Goal: Task Accomplishment & Management: Complete application form

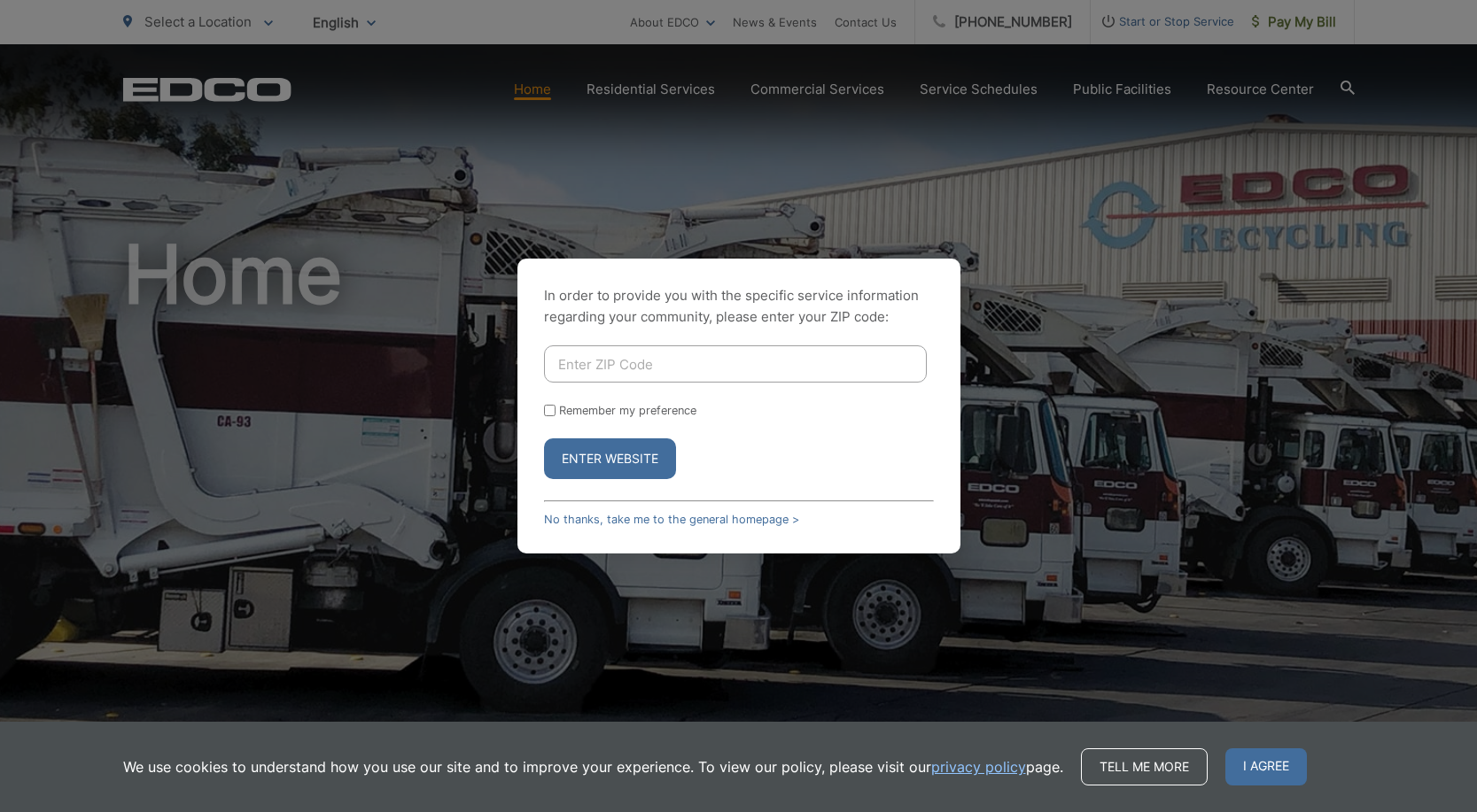
click at [608, 369] on input "Enter ZIP Code" at bounding box center [735, 363] width 382 height 37
type input "90620"
click at [650, 474] on button "Enter Website" at bounding box center [610, 459] width 132 height 41
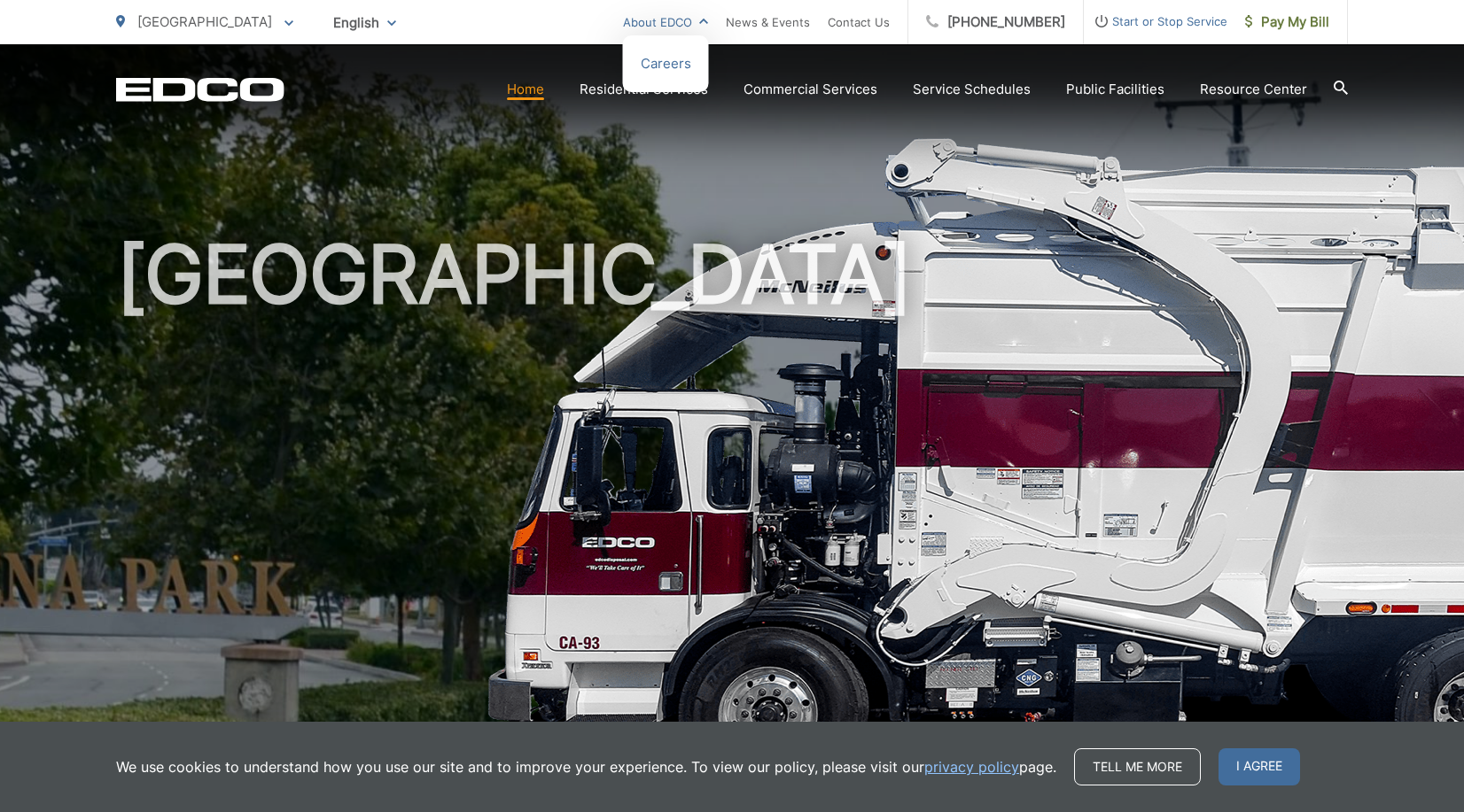
click at [707, 24] on link "About EDCO" at bounding box center [665, 22] width 85 height 21
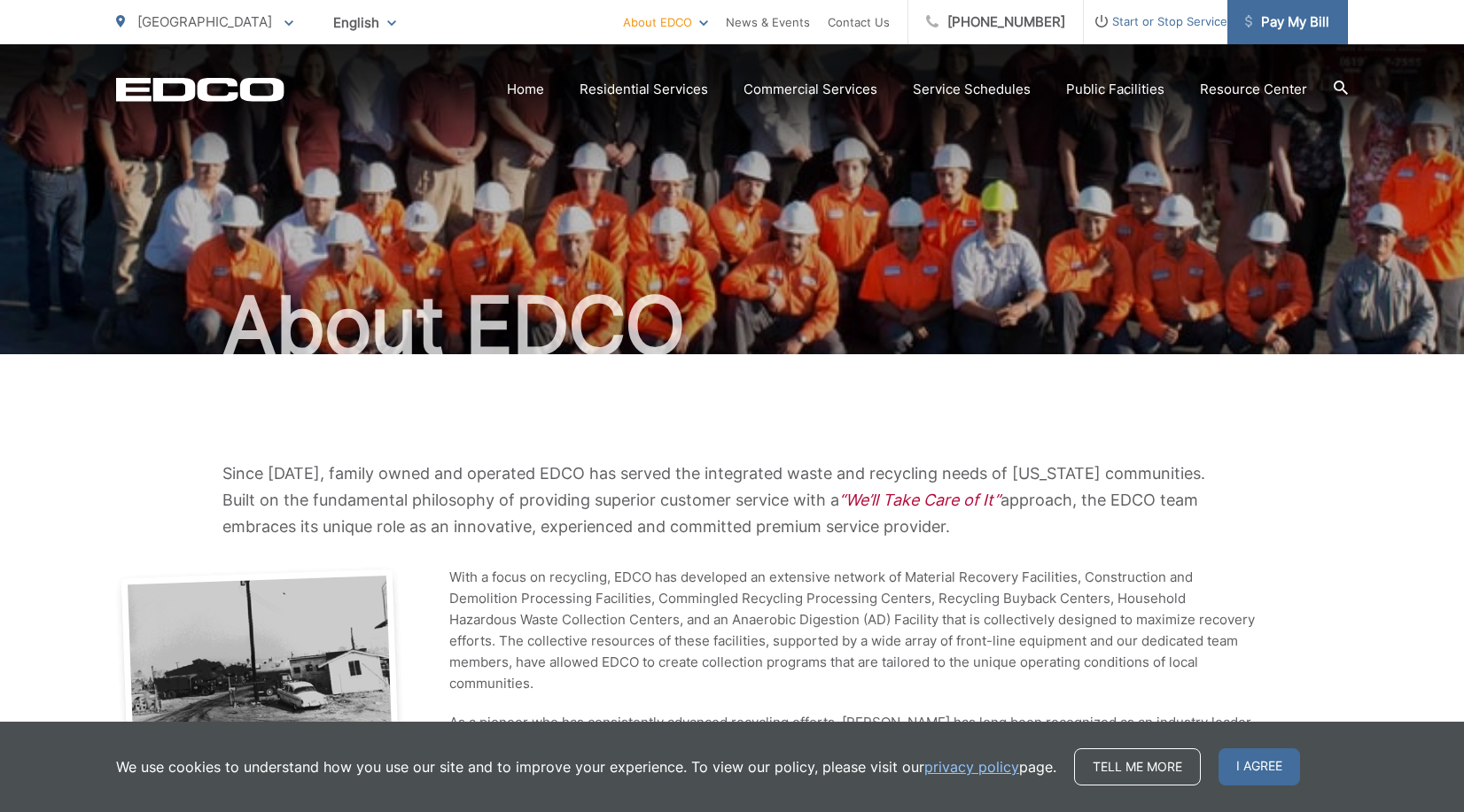
click at [1295, 29] on span "Pay My Bill" at bounding box center [1286, 22] width 84 height 21
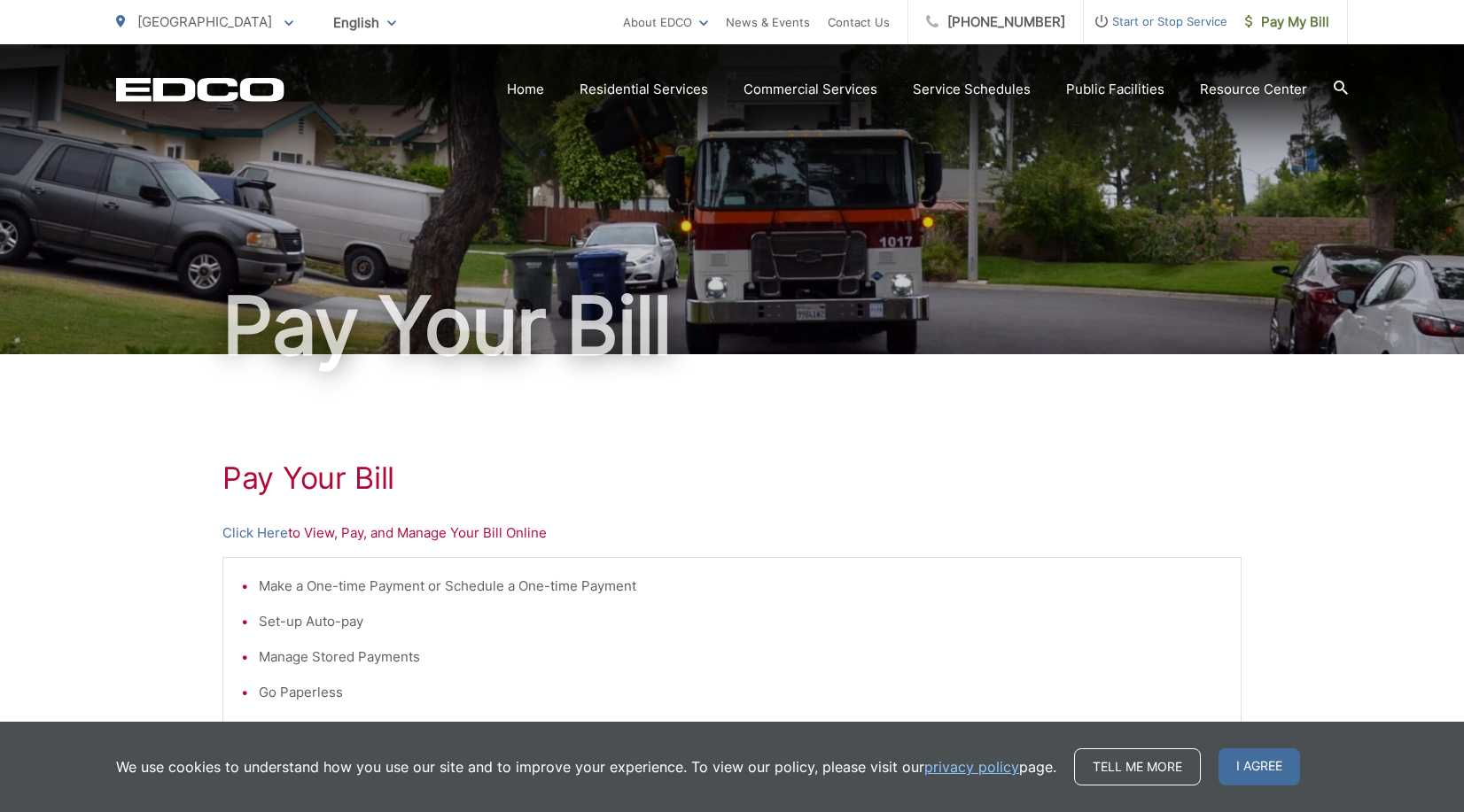
scroll to position [52, 0]
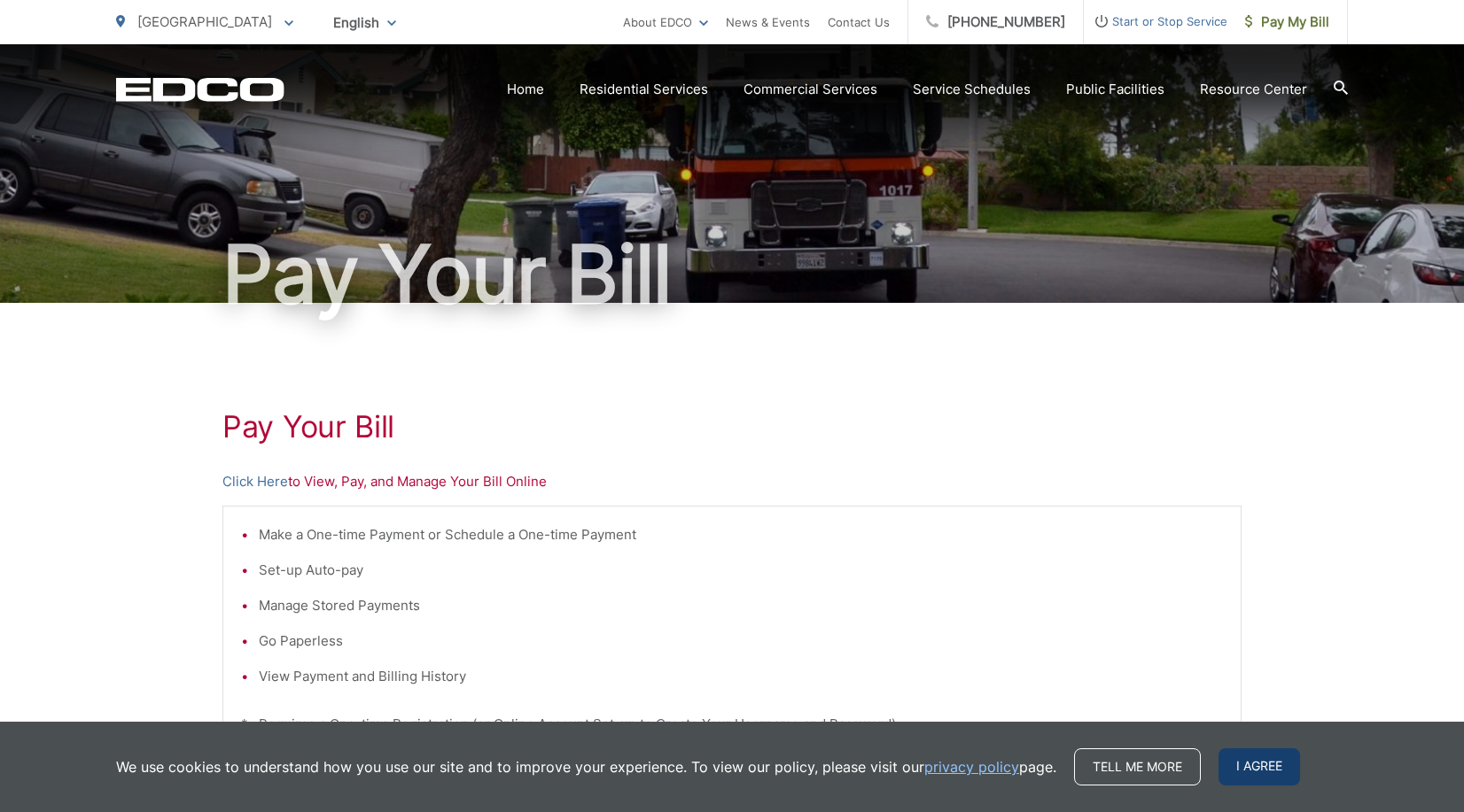
click at [1260, 770] on span "I agree" at bounding box center [1259, 766] width 81 height 37
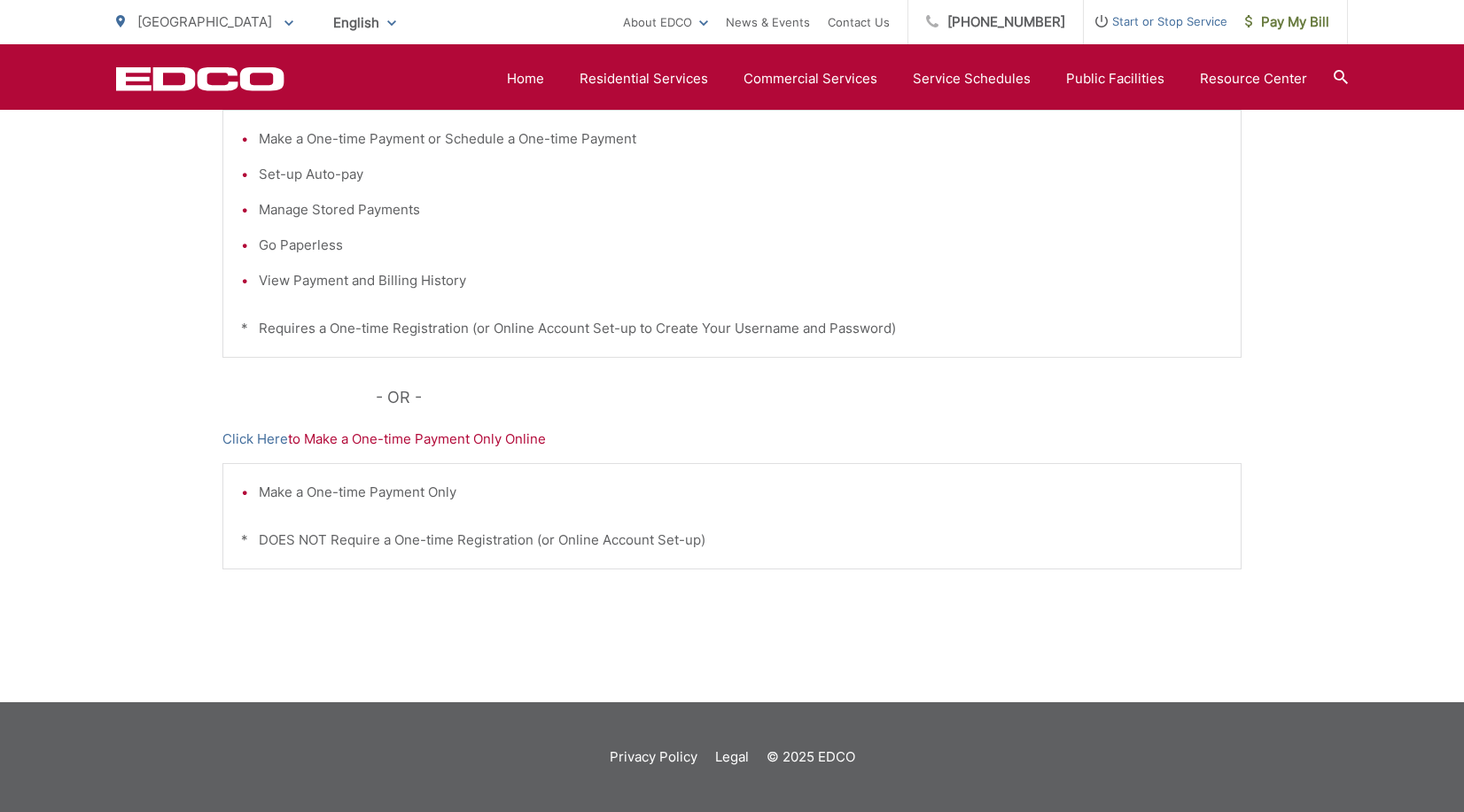
scroll to position [0, 0]
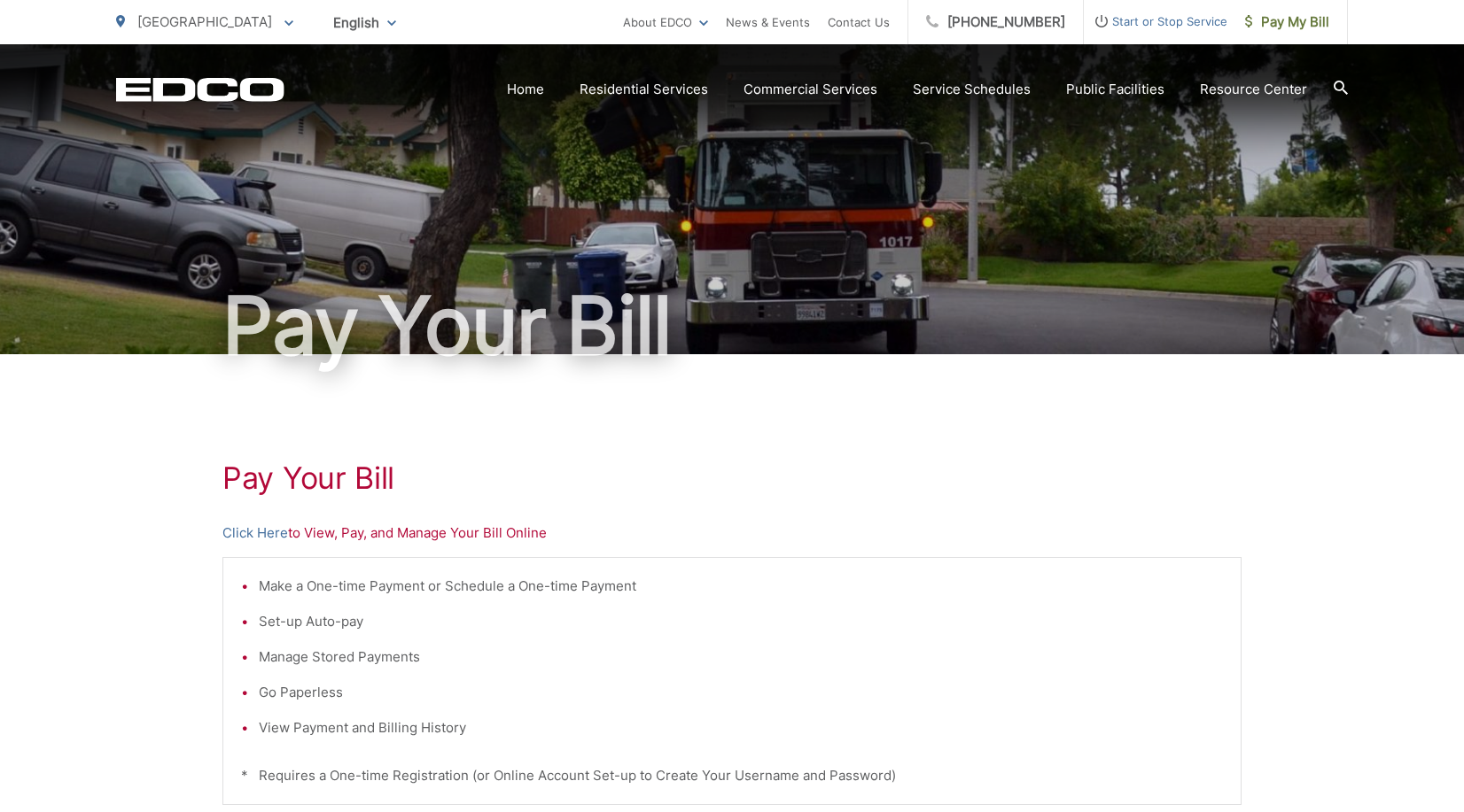
click at [197, 24] on span "[GEOGRAPHIC_DATA]" at bounding box center [205, 21] width 135 height 17
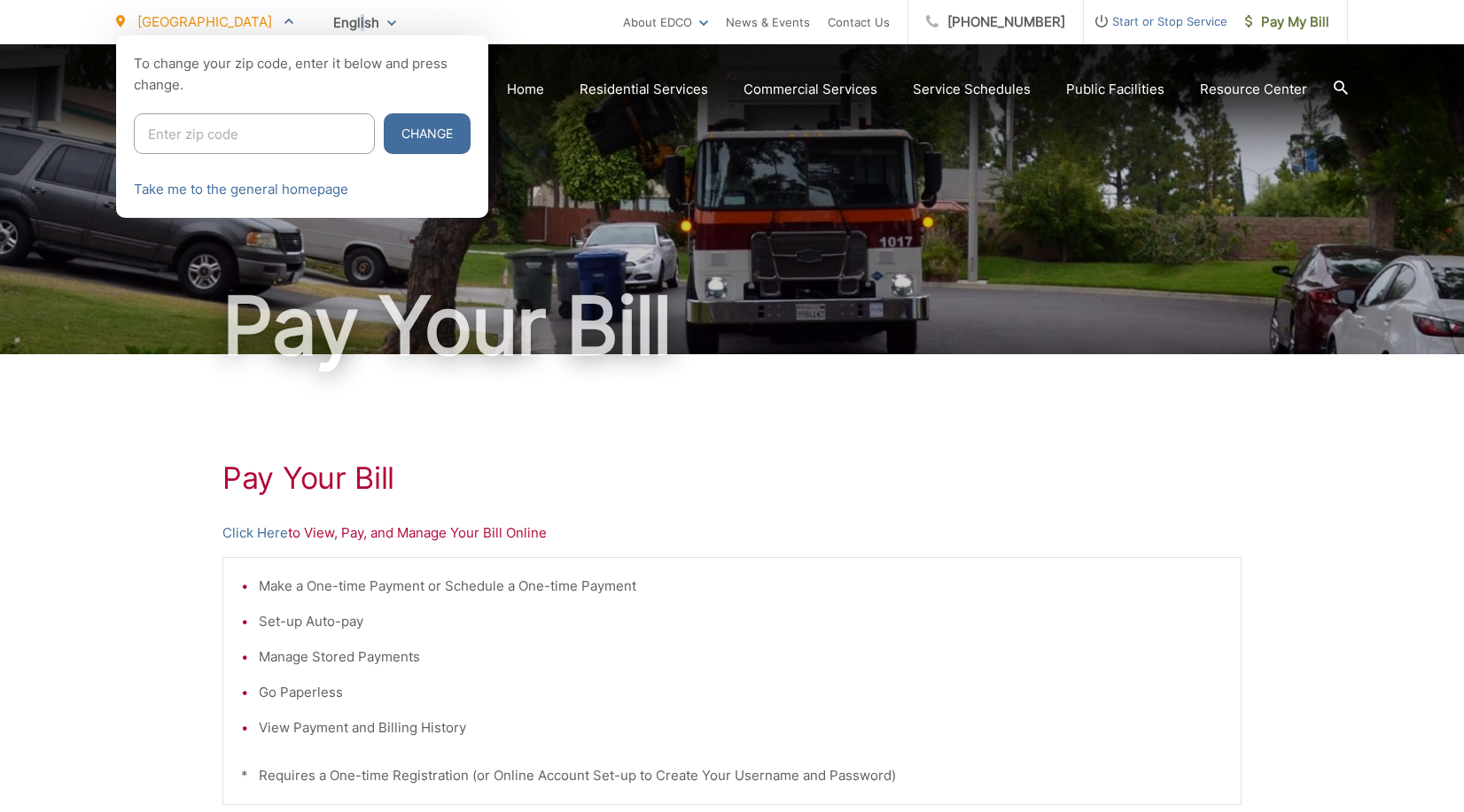
click at [320, 18] on span "English" at bounding box center [365, 22] width 89 height 31
click at [722, 469] on div at bounding box center [732, 442] width 1464 height 812
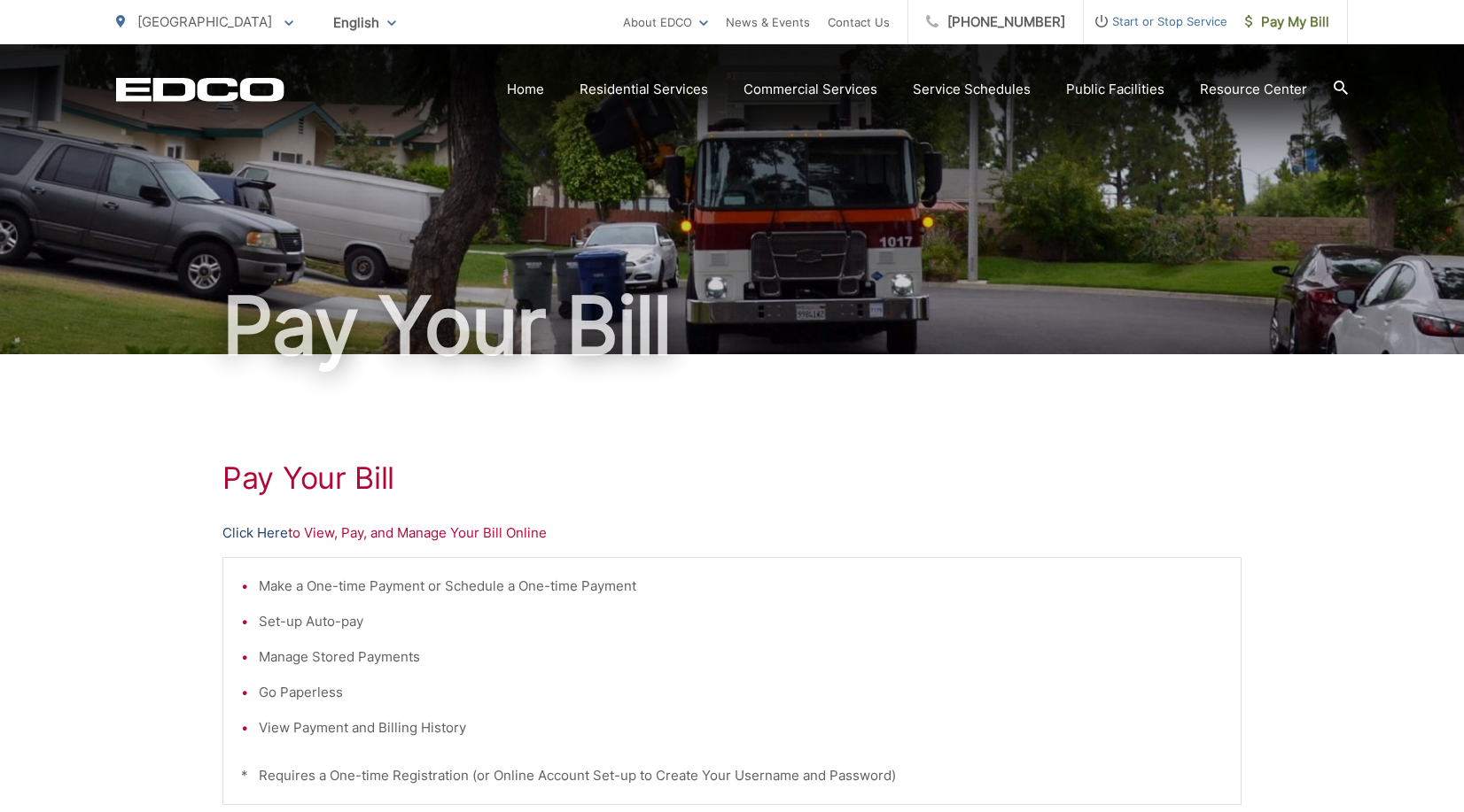
click at [268, 531] on link "Click Here" at bounding box center [255, 532] width 66 height 21
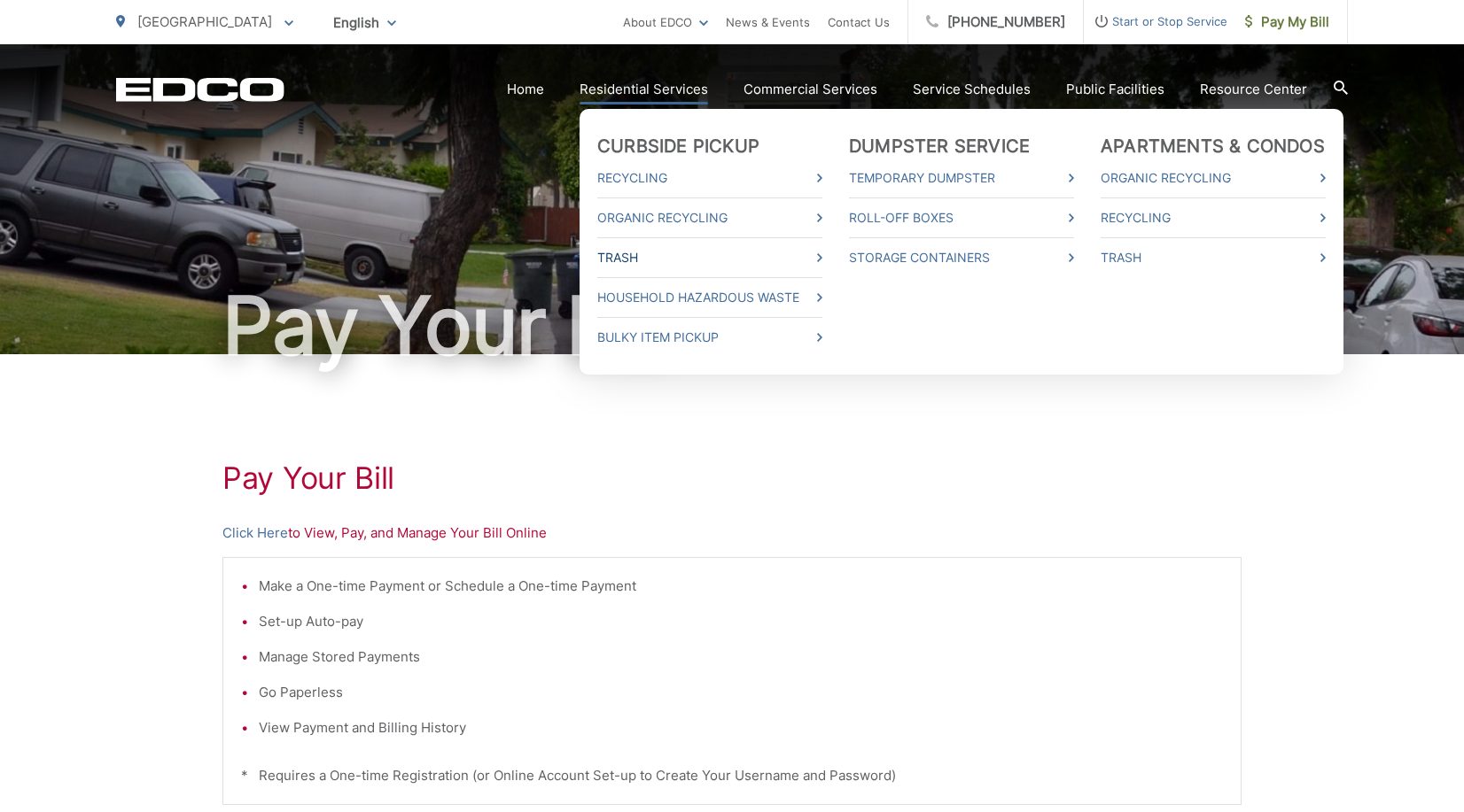
click at [646, 261] on link "Trash" at bounding box center [709, 257] width 225 height 21
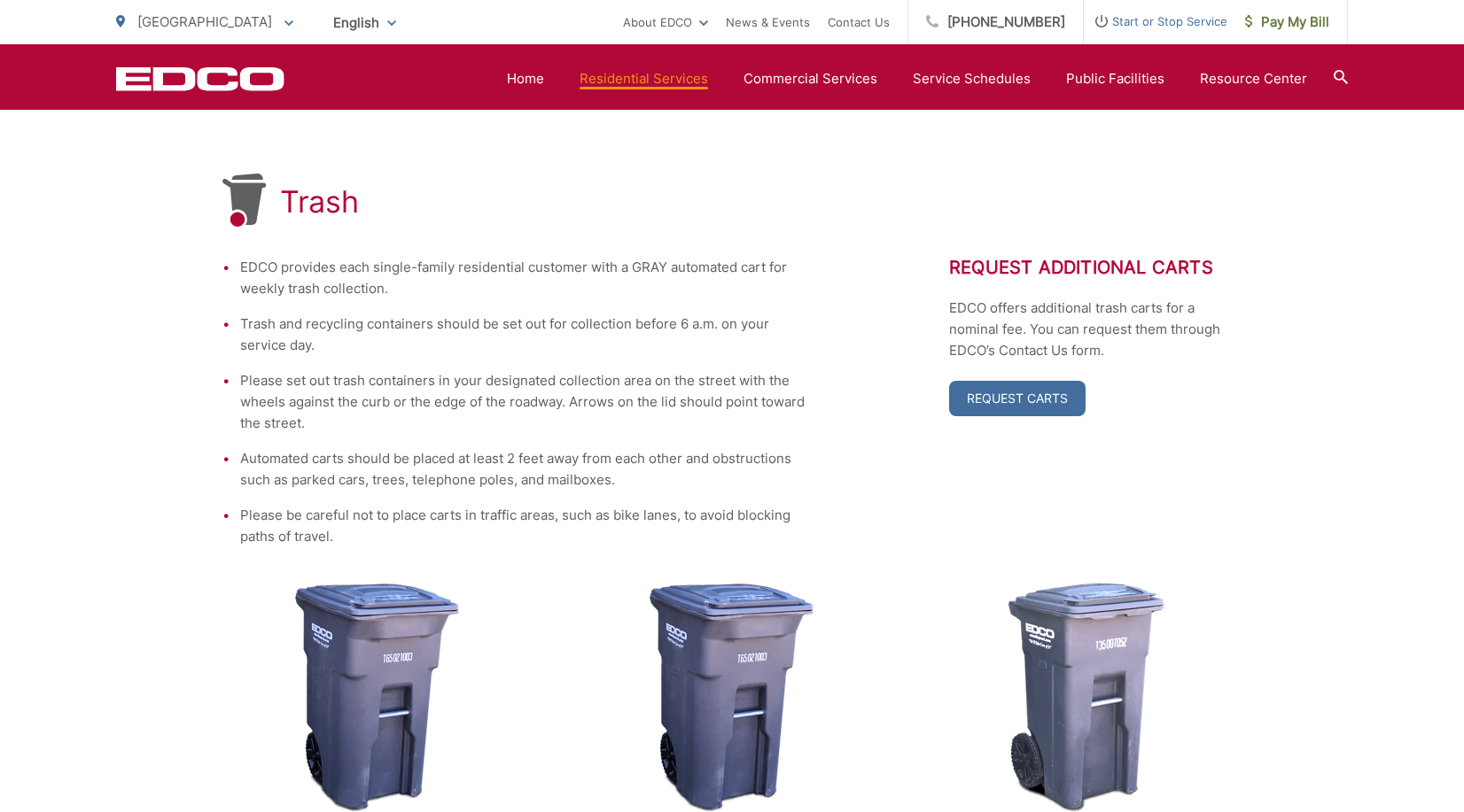
scroll to position [291, 0]
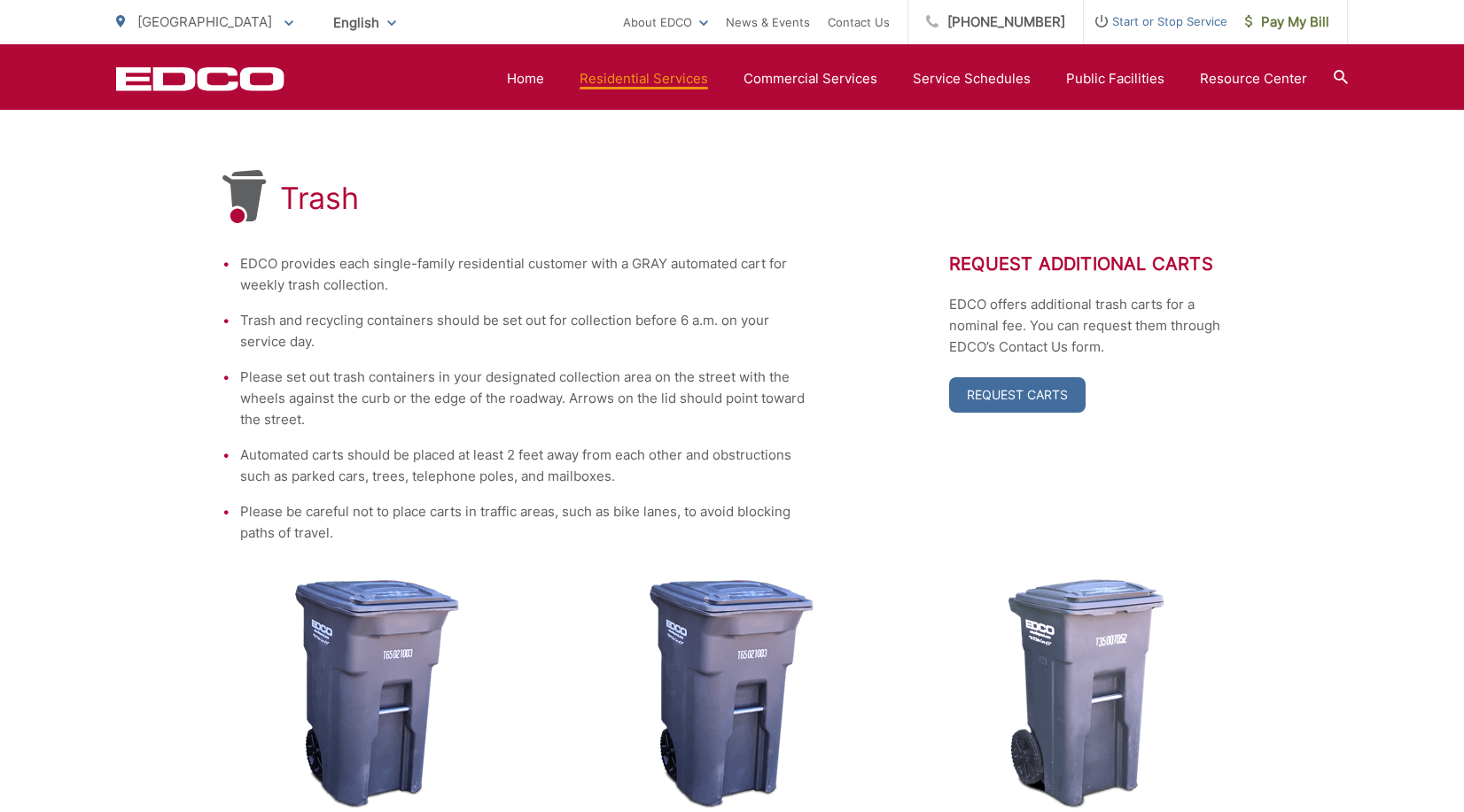
click at [1277, 204] on div "Trash EDCO provides each single-family residential customer with a GRAY automat…" at bounding box center [732, 644] width 1464 height 1161
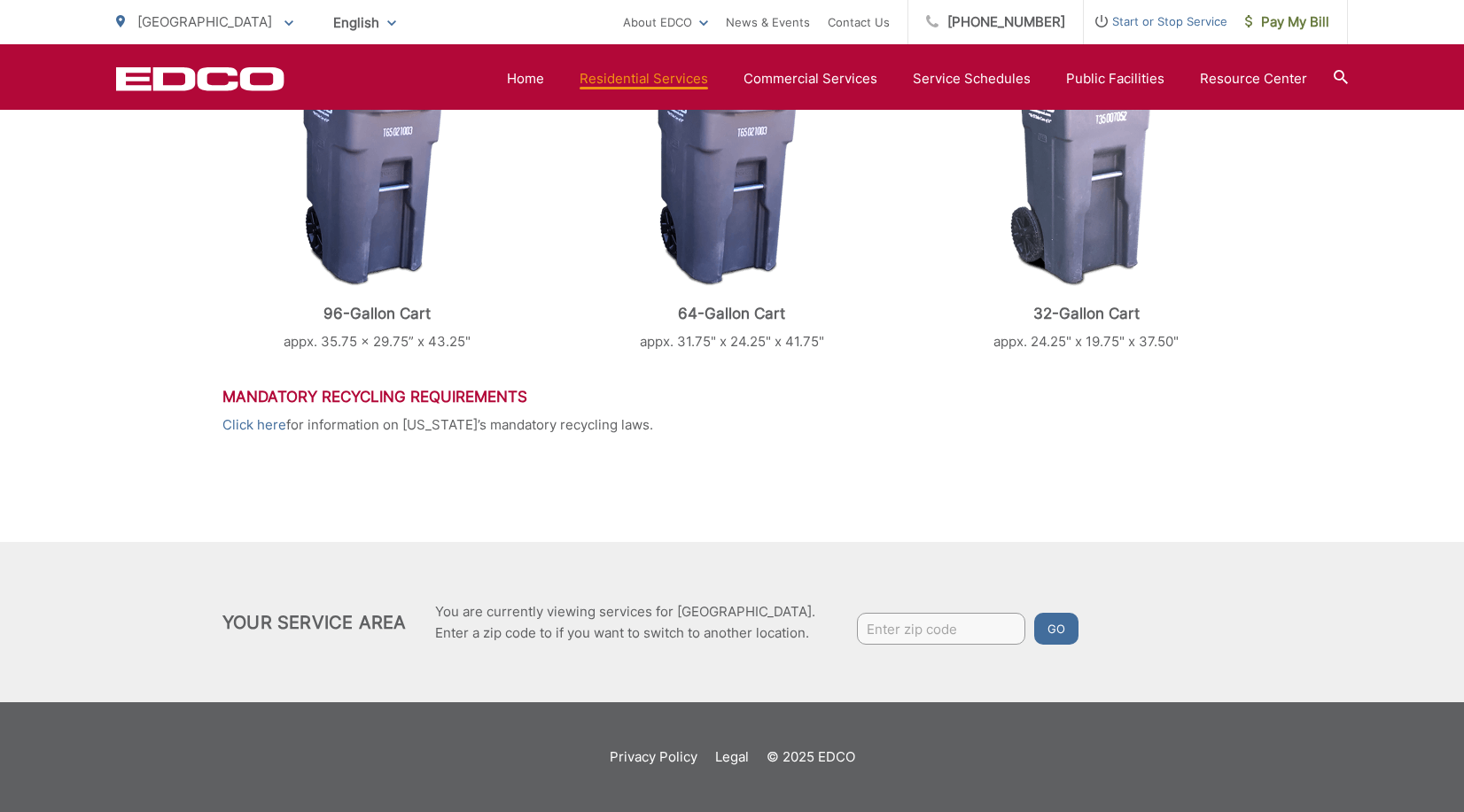
scroll to position [144, 0]
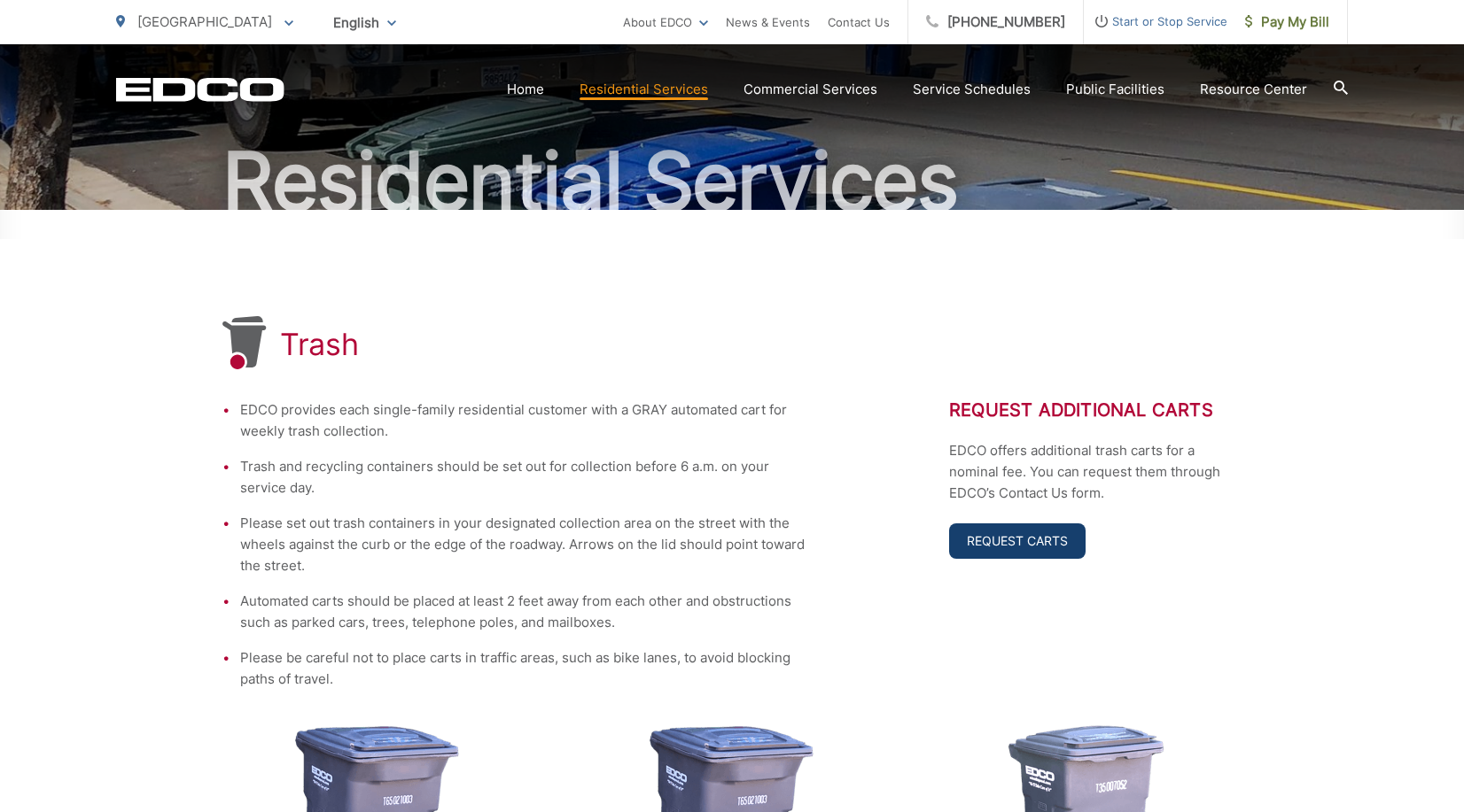
click at [989, 538] on link "Request Carts" at bounding box center [1016, 541] width 136 height 36
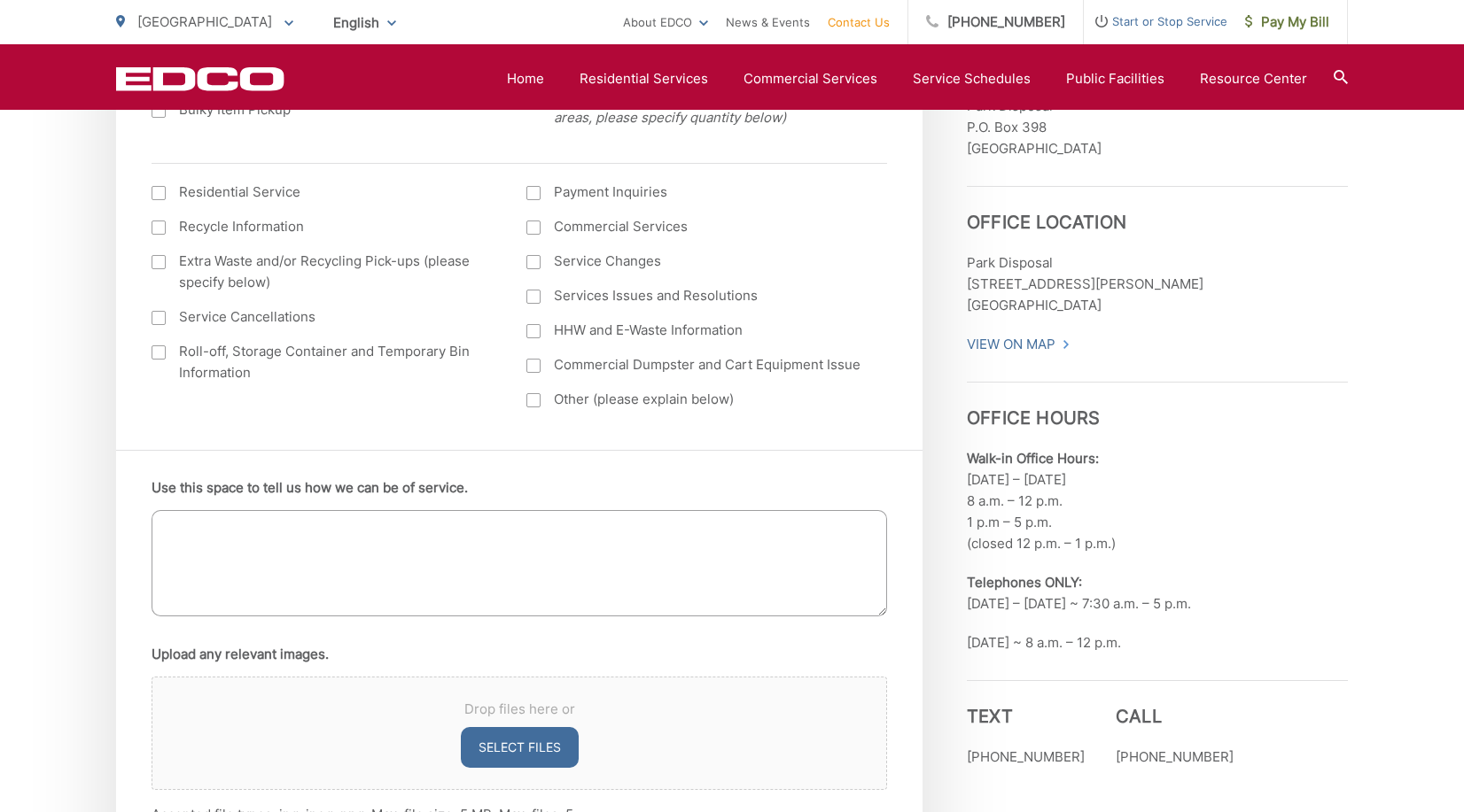
scroll to position [553, 0]
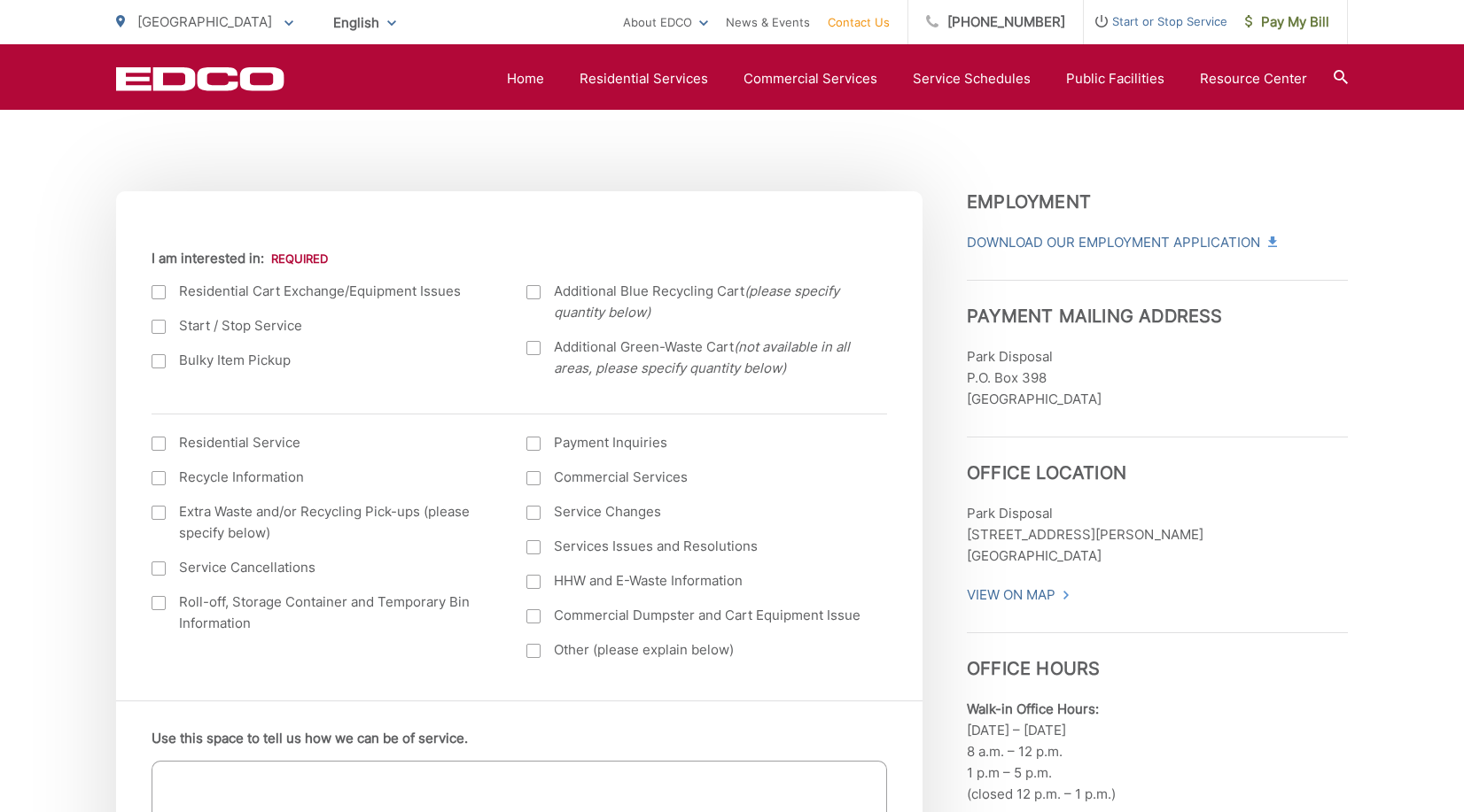
click at [163, 295] on div at bounding box center [159, 292] width 14 height 14
click at [0, 0] on input "I am interested in:" at bounding box center [0, 0] width 0 height 0
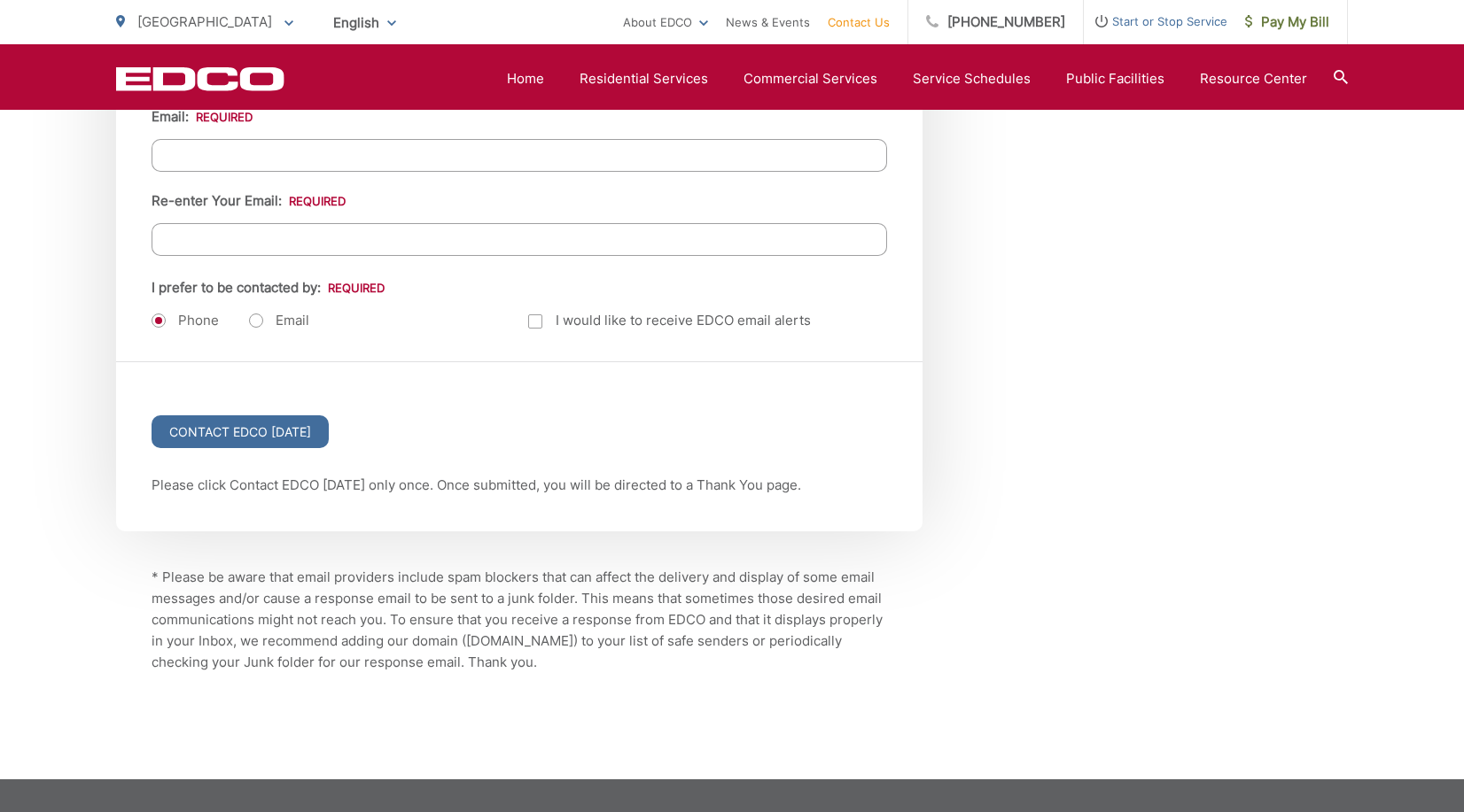
scroll to position [2380, 0]
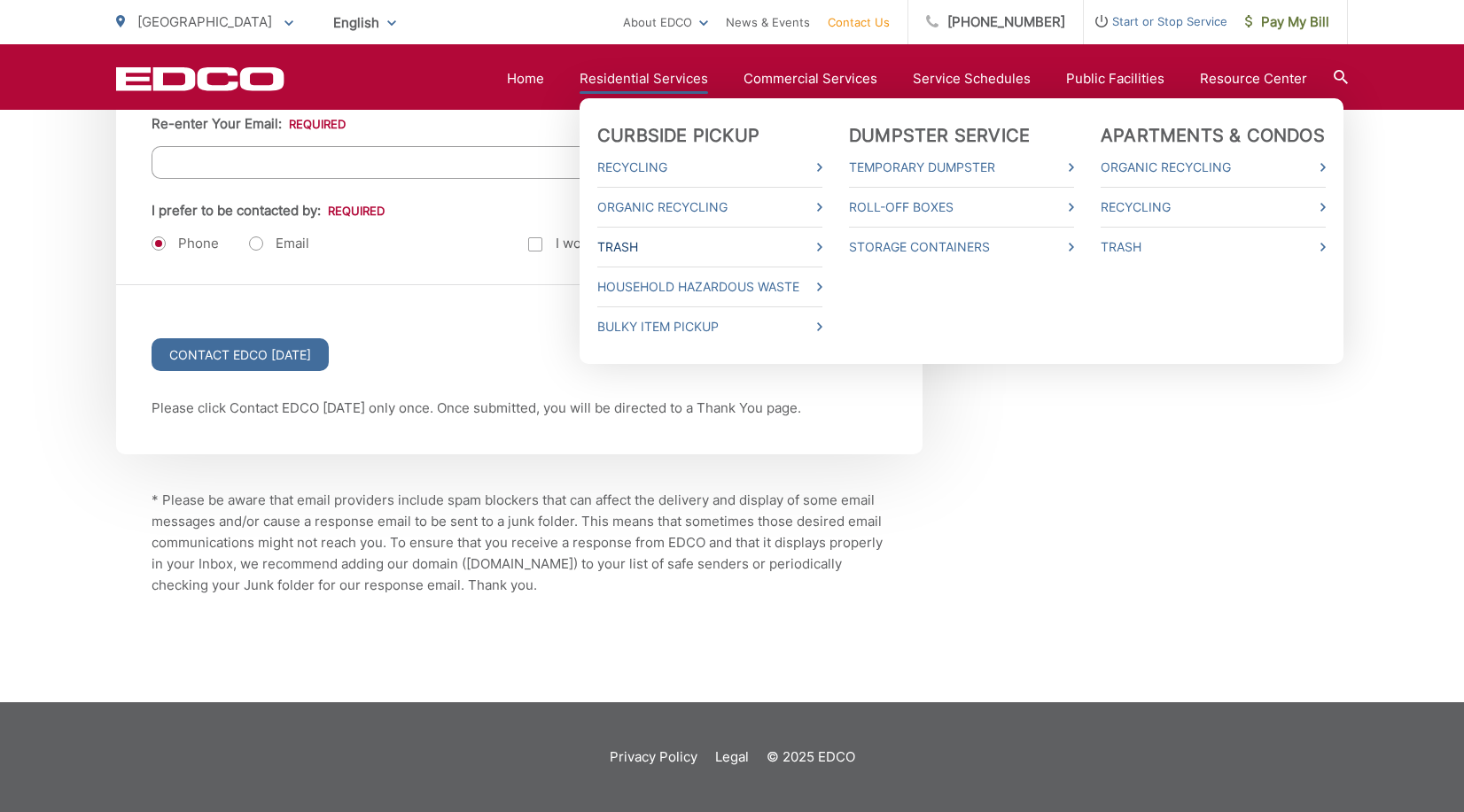
click at [659, 248] on link "Trash" at bounding box center [709, 246] width 225 height 21
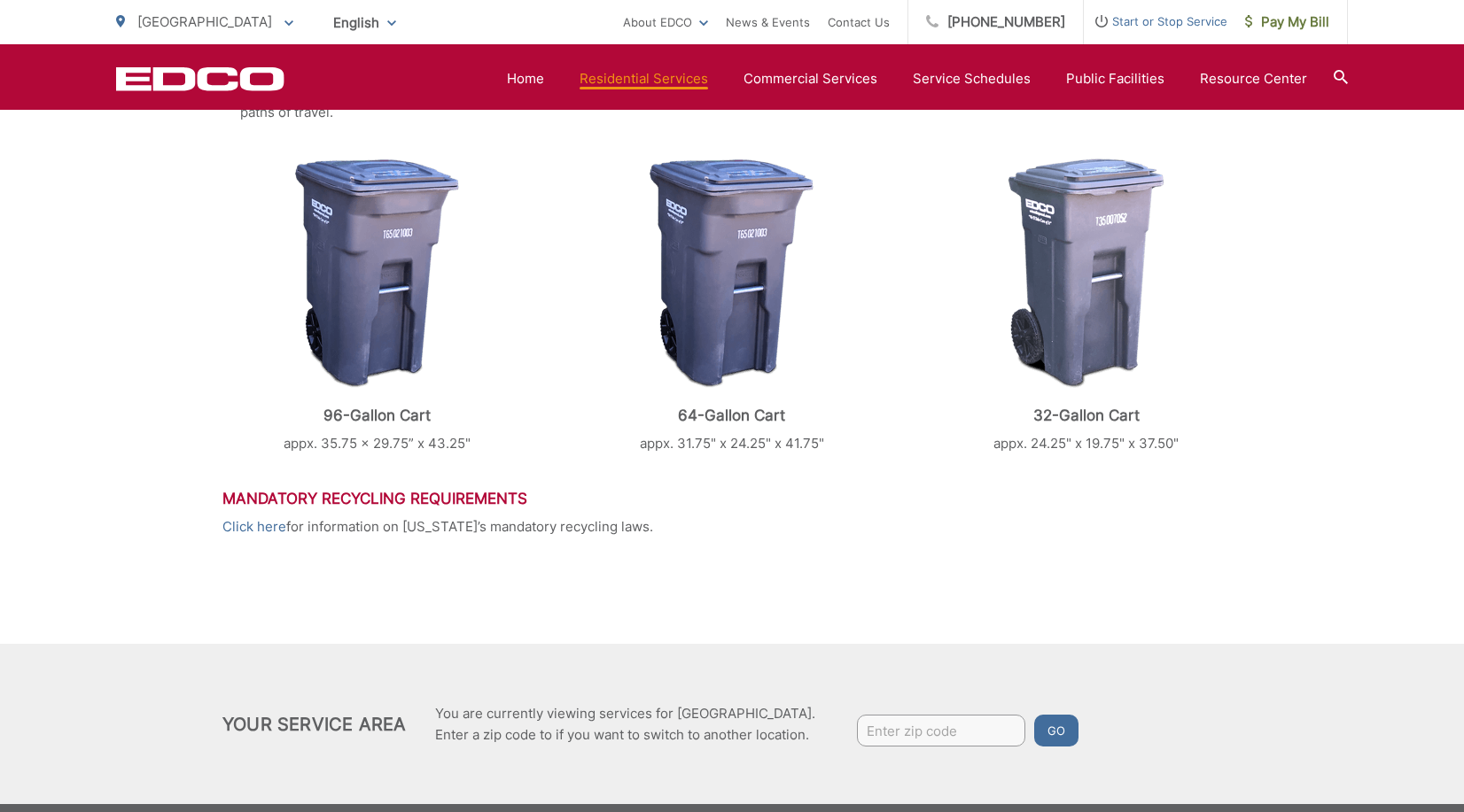
scroll to position [715, 0]
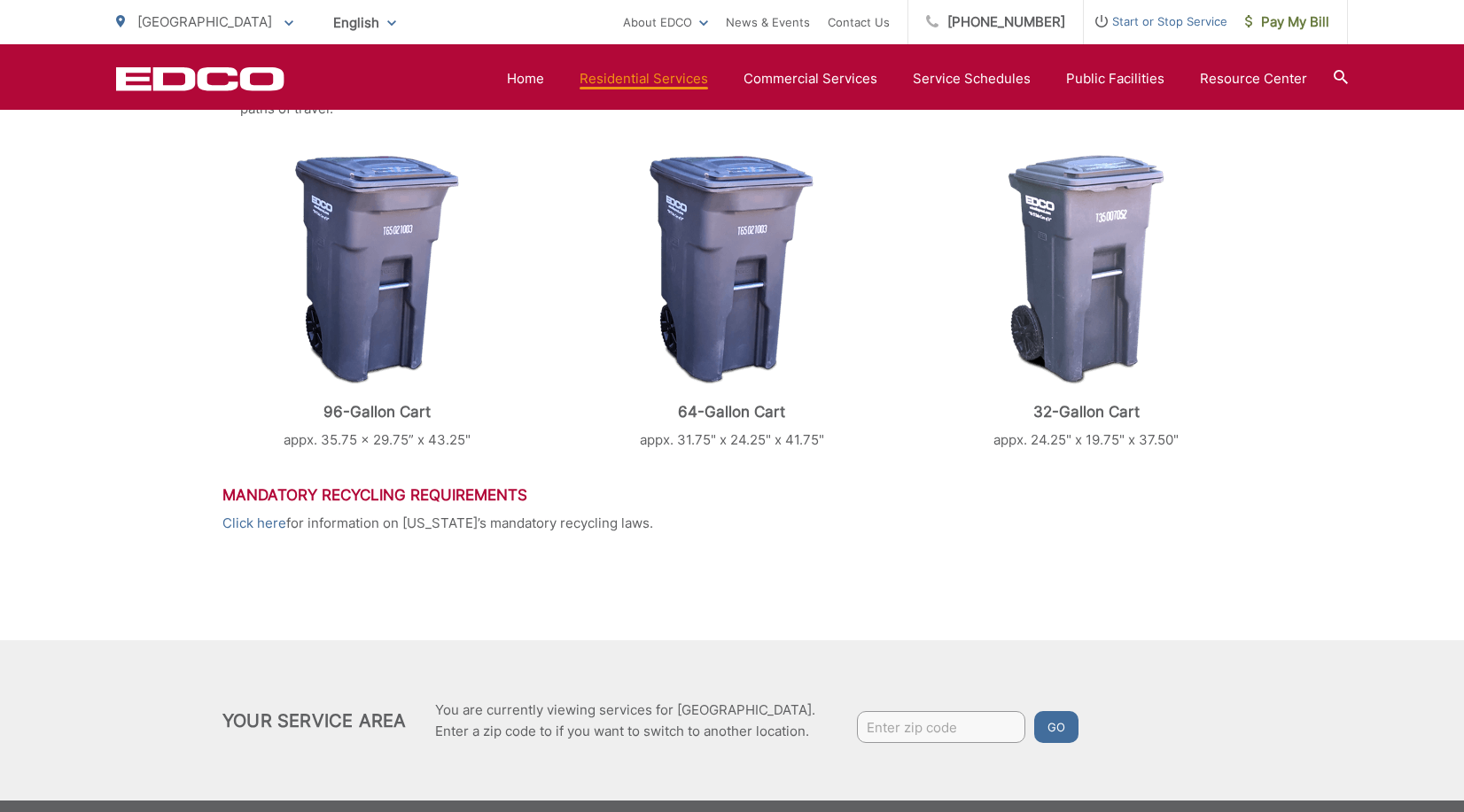
click at [395, 276] on img at bounding box center [376, 270] width 164 height 230
click at [756, 268] on img at bounding box center [731, 270] width 164 height 230
click at [770, 313] on img at bounding box center [731, 270] width 164 height 230
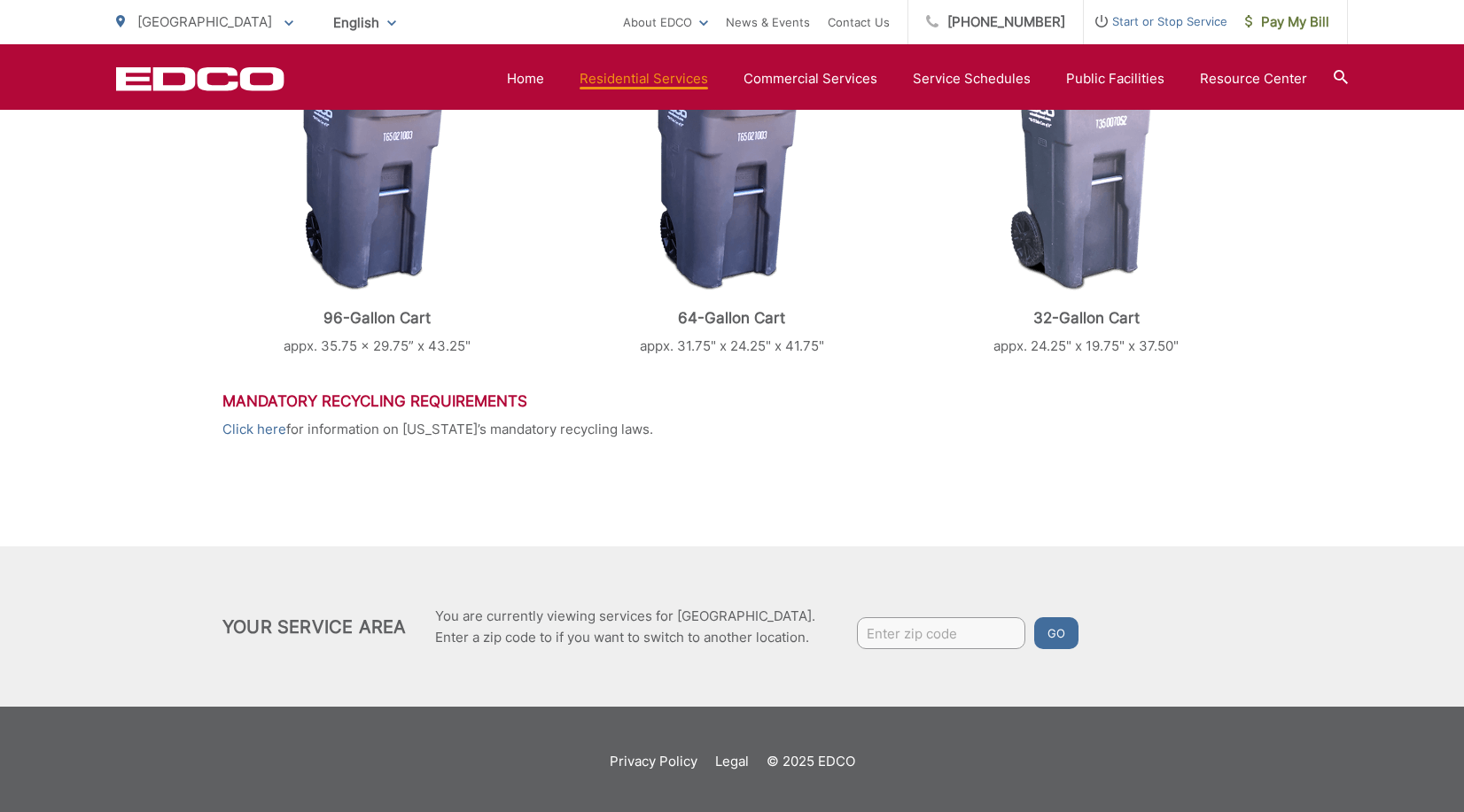
scroll to position [813, 0]
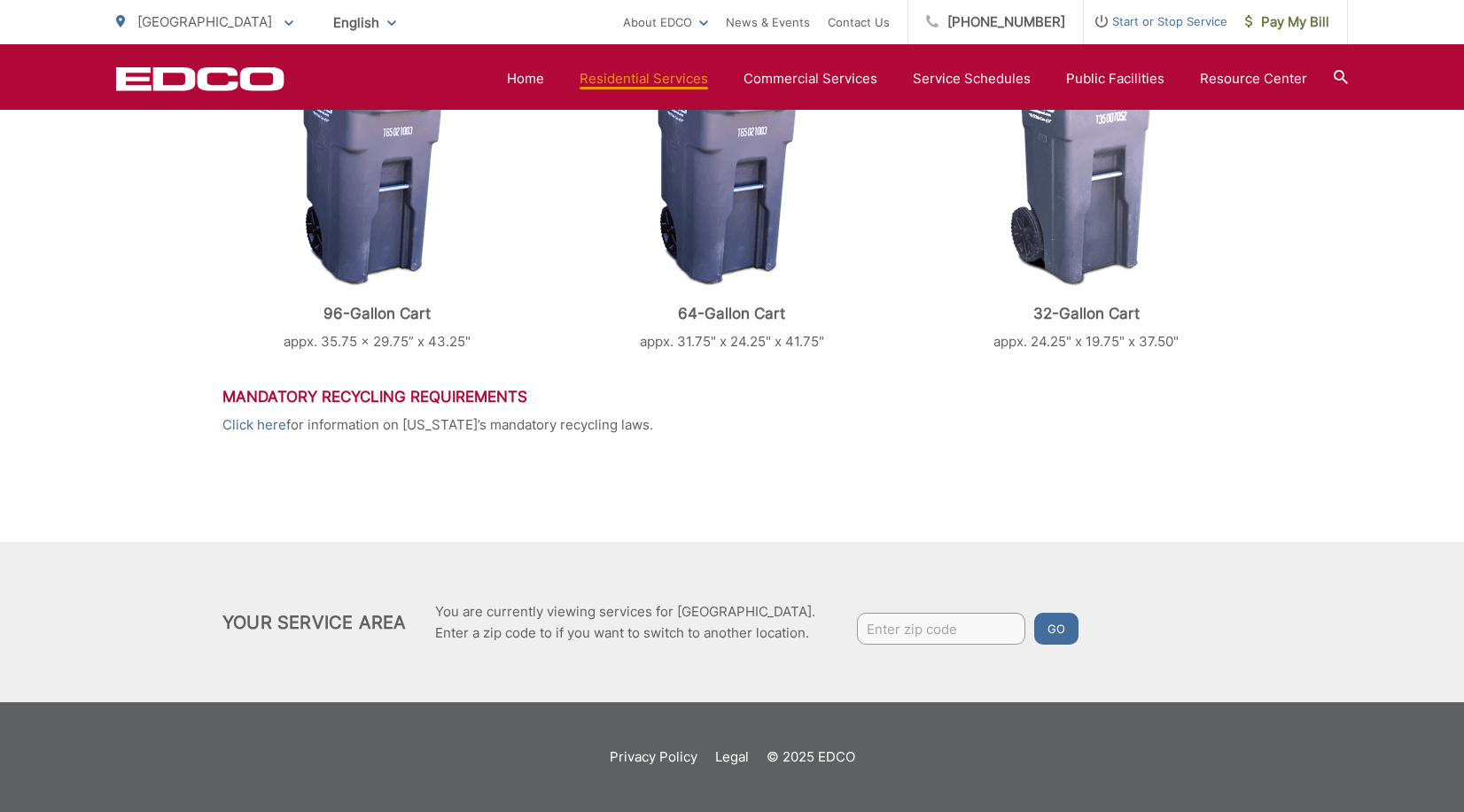
click at [928, 630] on input "Enter zip code" at bounding box center [941, 628] width 168 height 32
type input "90620"
click at [1073, 628] on button "Go" at bounding box center [1056, 628] width 45 height 32
